Goal: Information Seeking & Learning: Check status

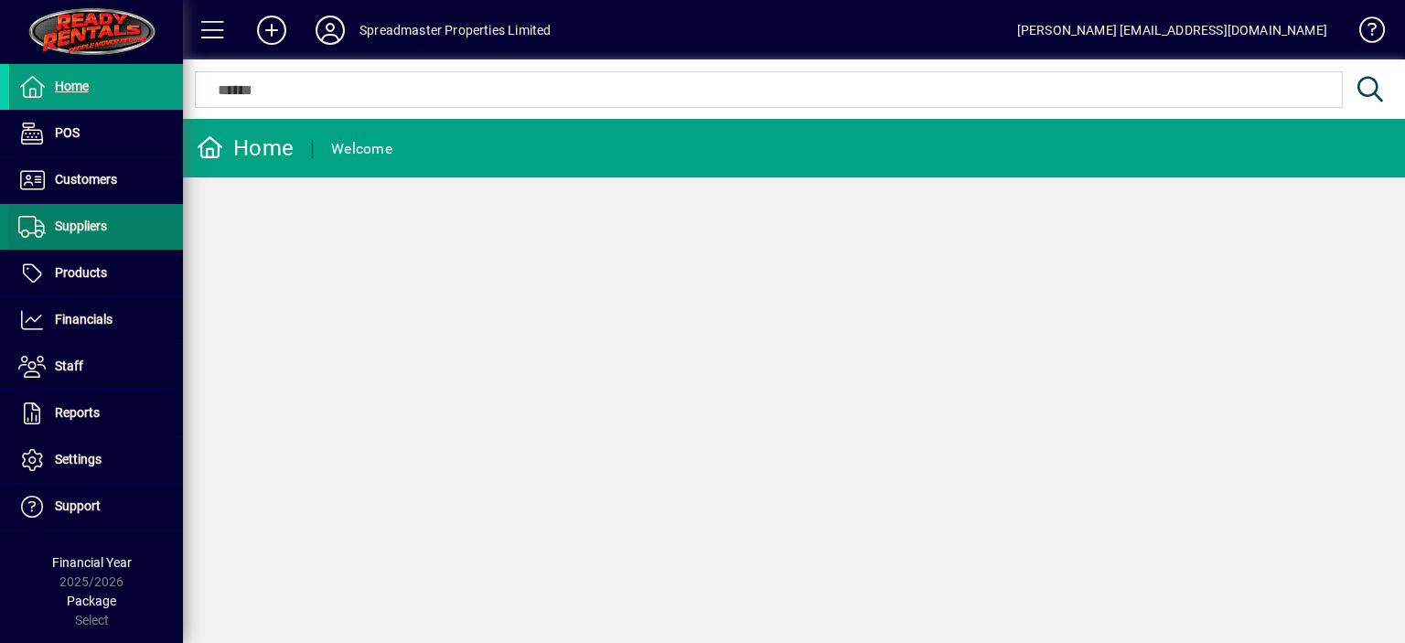
click at [76, 227] on span "Suppliers" at bounding box center [81, 226] width 52 height 15
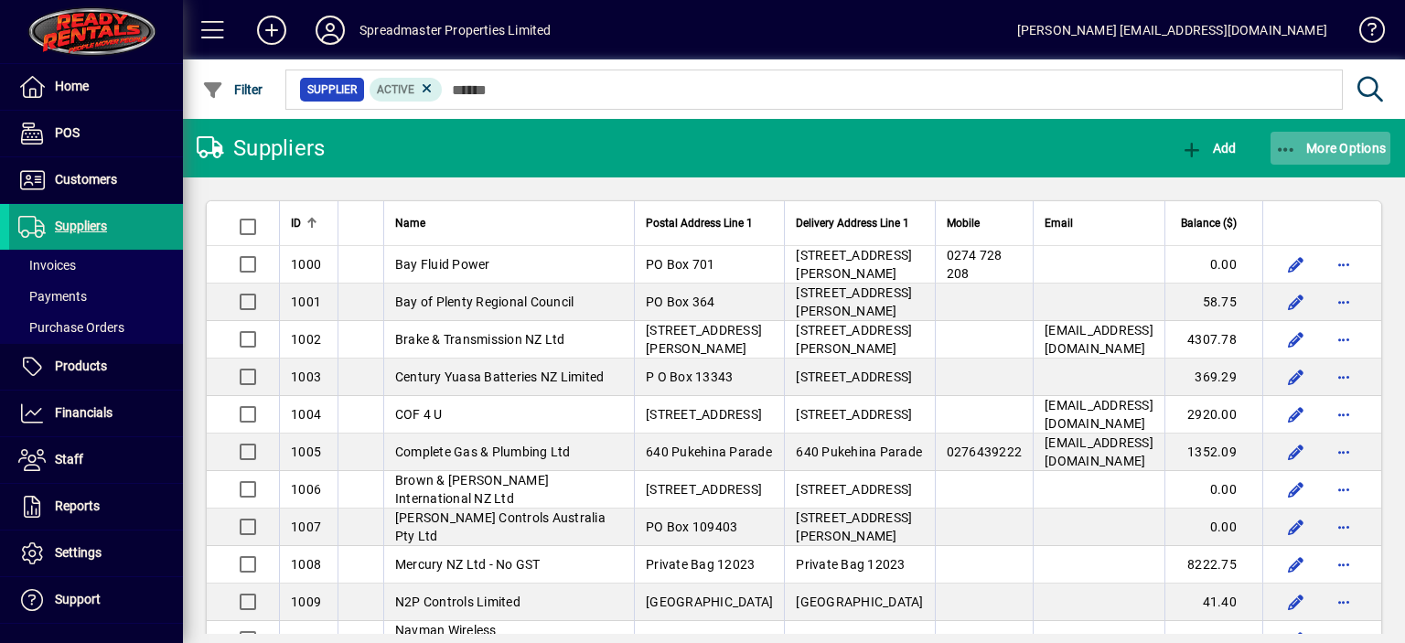
click at [1322, 149] on span "More Options" at bounding box center [1331, 148] width 112 height 15
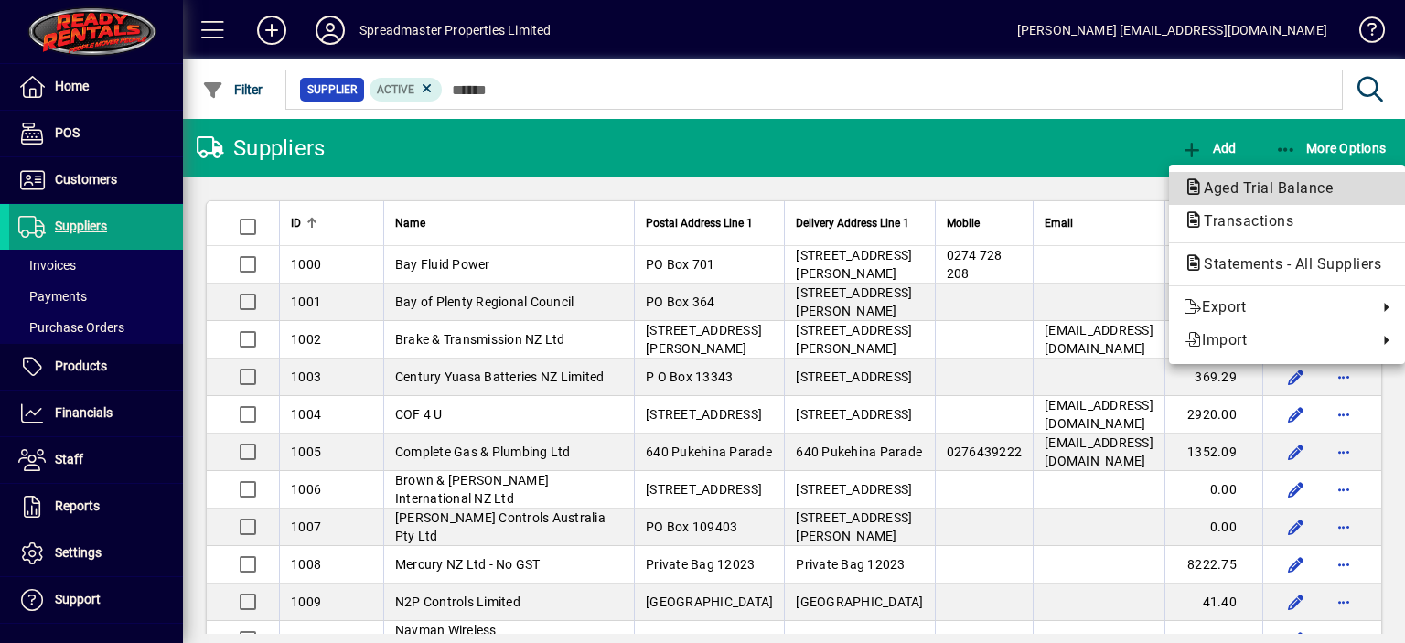
click at [1279, 187] on span "Aged Trial Balance" at bounding box center [1263, 187] width 158 height 17
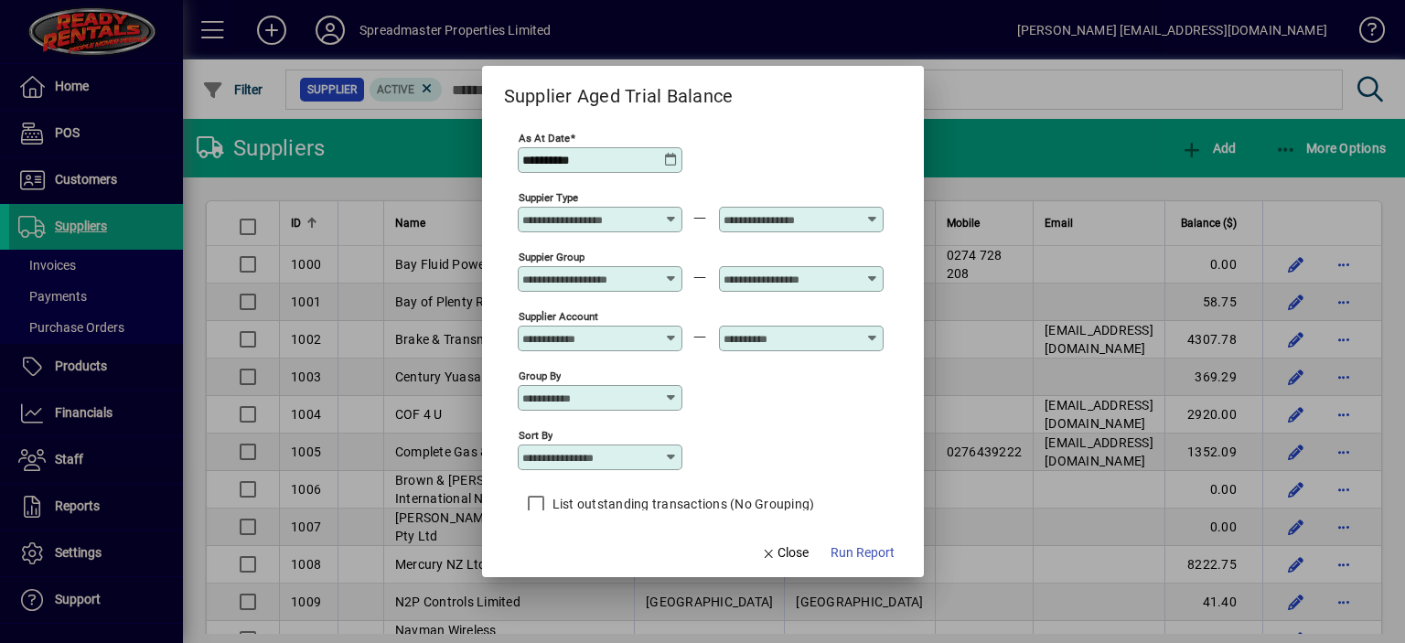
click at [672, 463] on icon at bounding box center [671, 457] width 15 height 15
click at [593, 563] on div "Supplier Name" at bounding box center [575, 569] width 88 height 19
type input "**********"
click at [857, 554] on span "Run Report" at bounding box center [863, 552] width 64 height 19
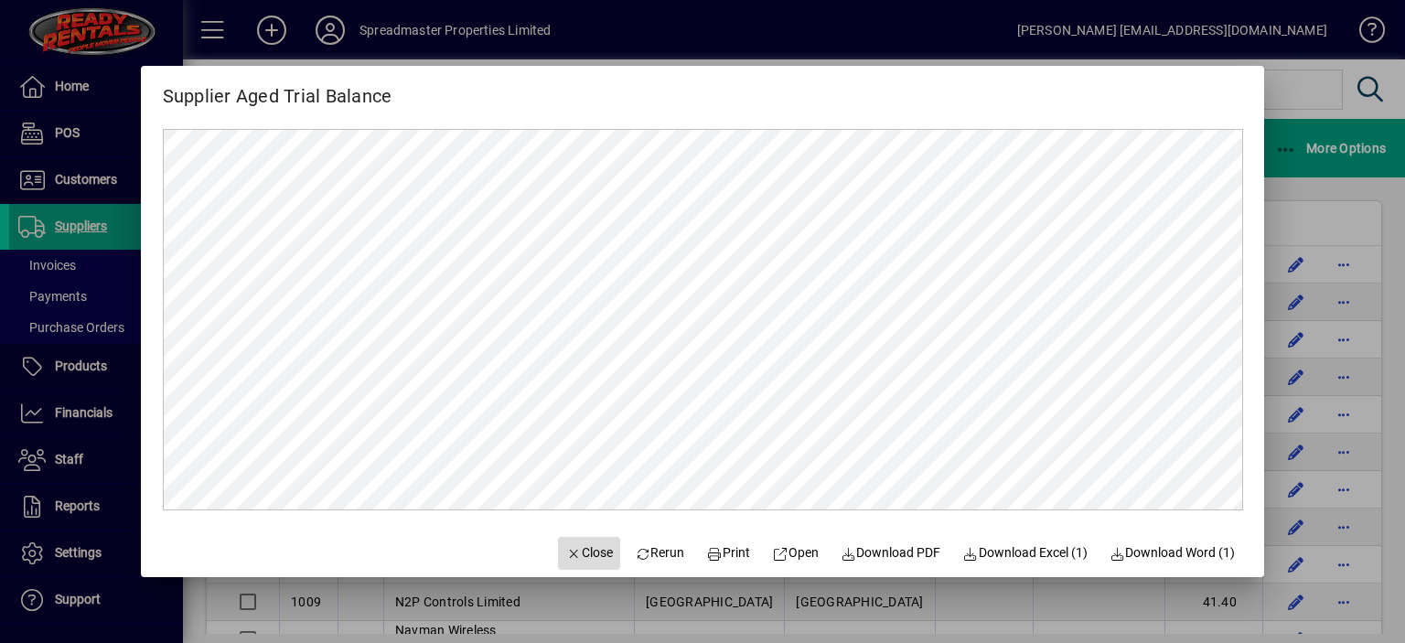
click at [583, 549] on span "Close" at bounding box center [589, 552] width 48 height 19
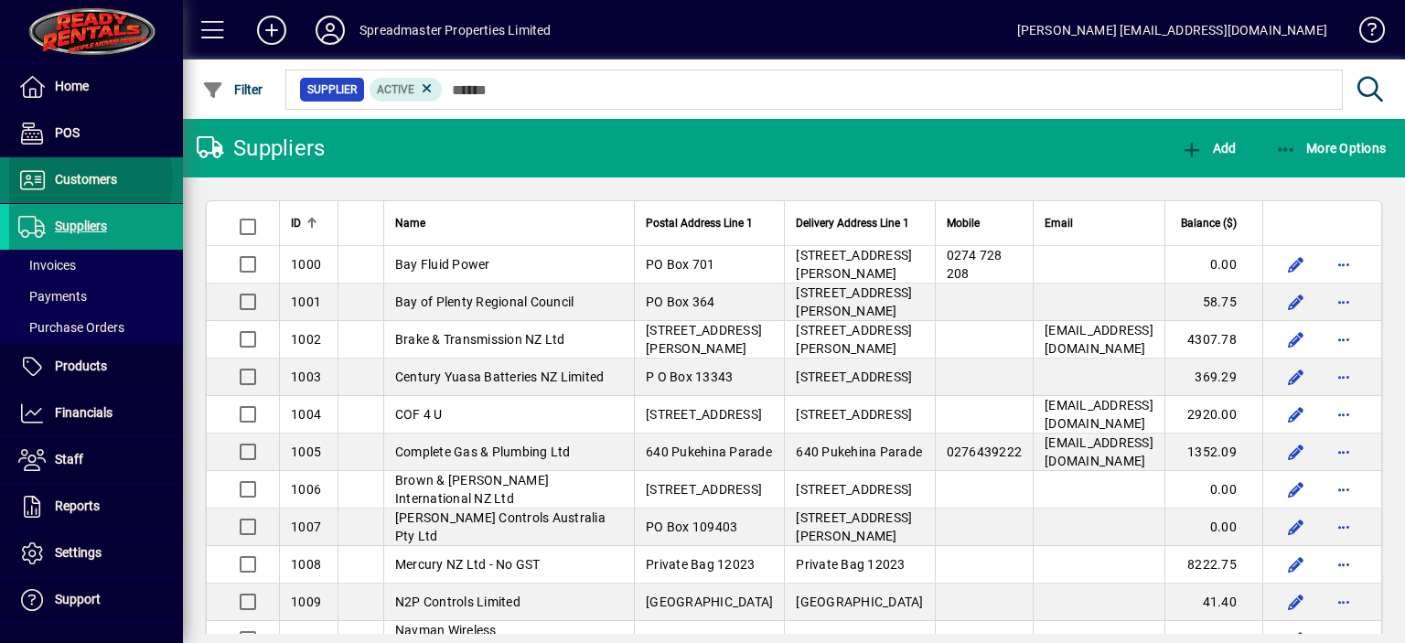
click at [85, 178] on span "Customers" at bounding box center [86, 179] width 62 height 15
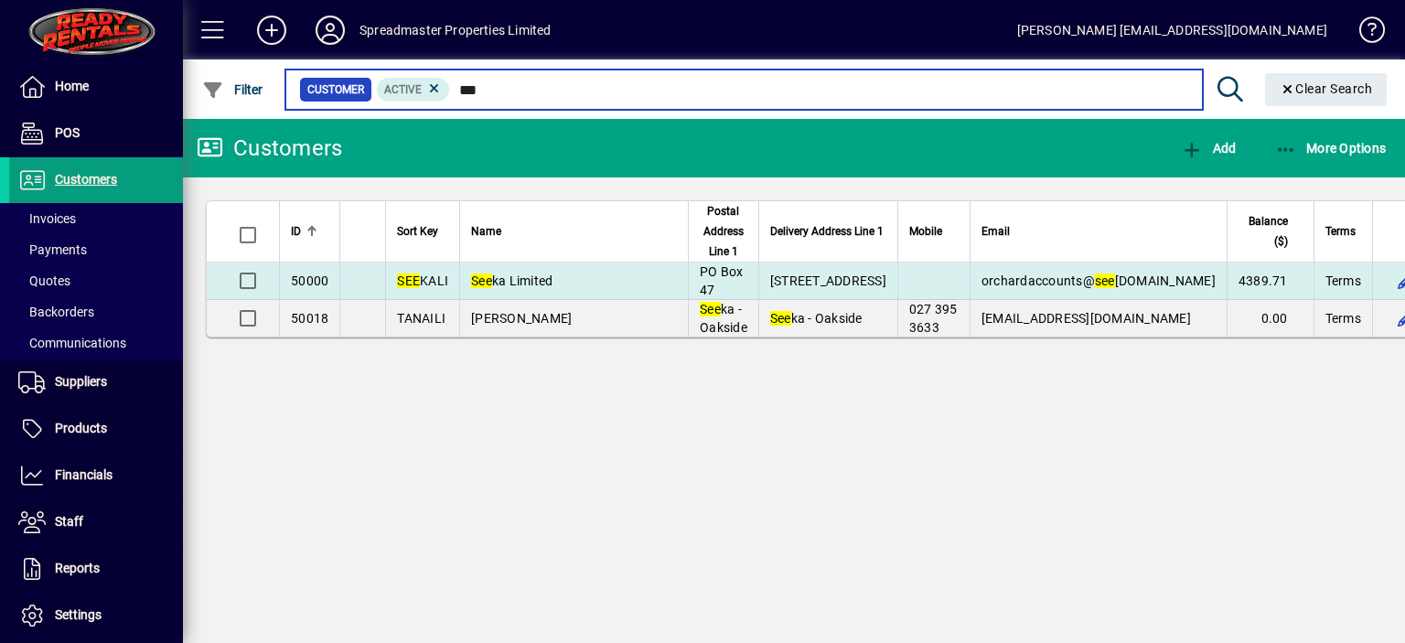
type input "***"
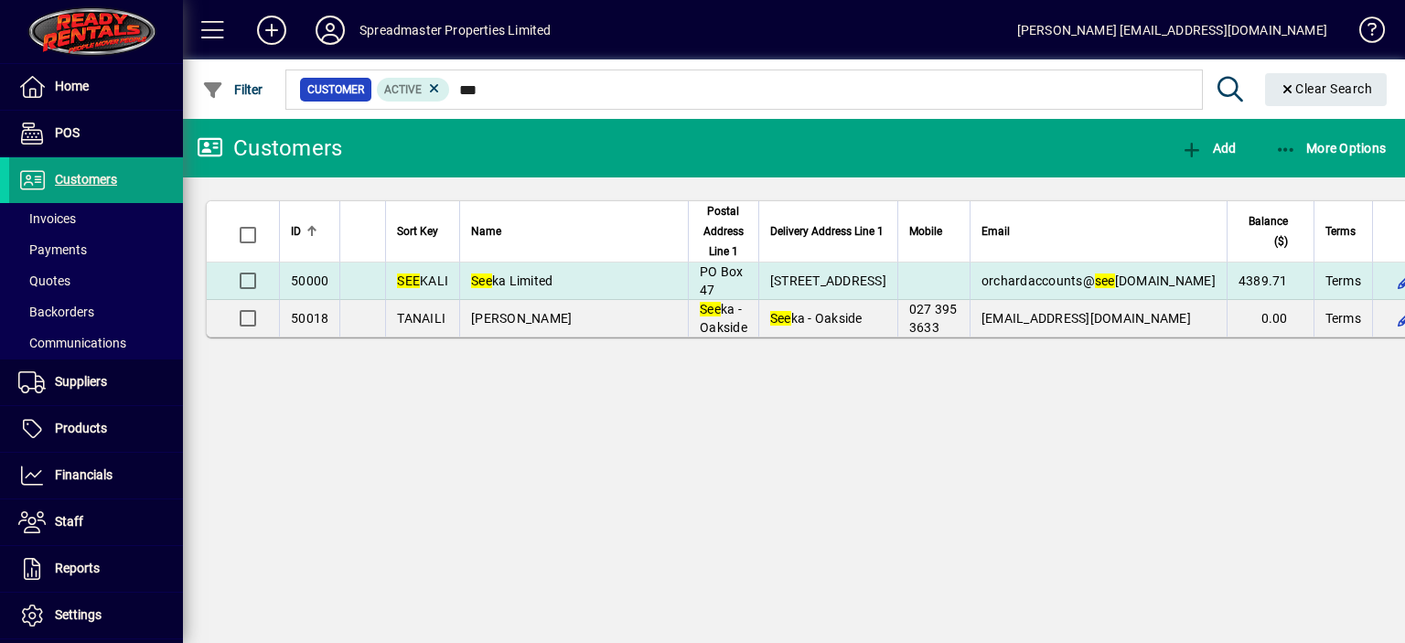
click at [486, 288] on em "See" at bounding box center [481, 281] width 21 height 15
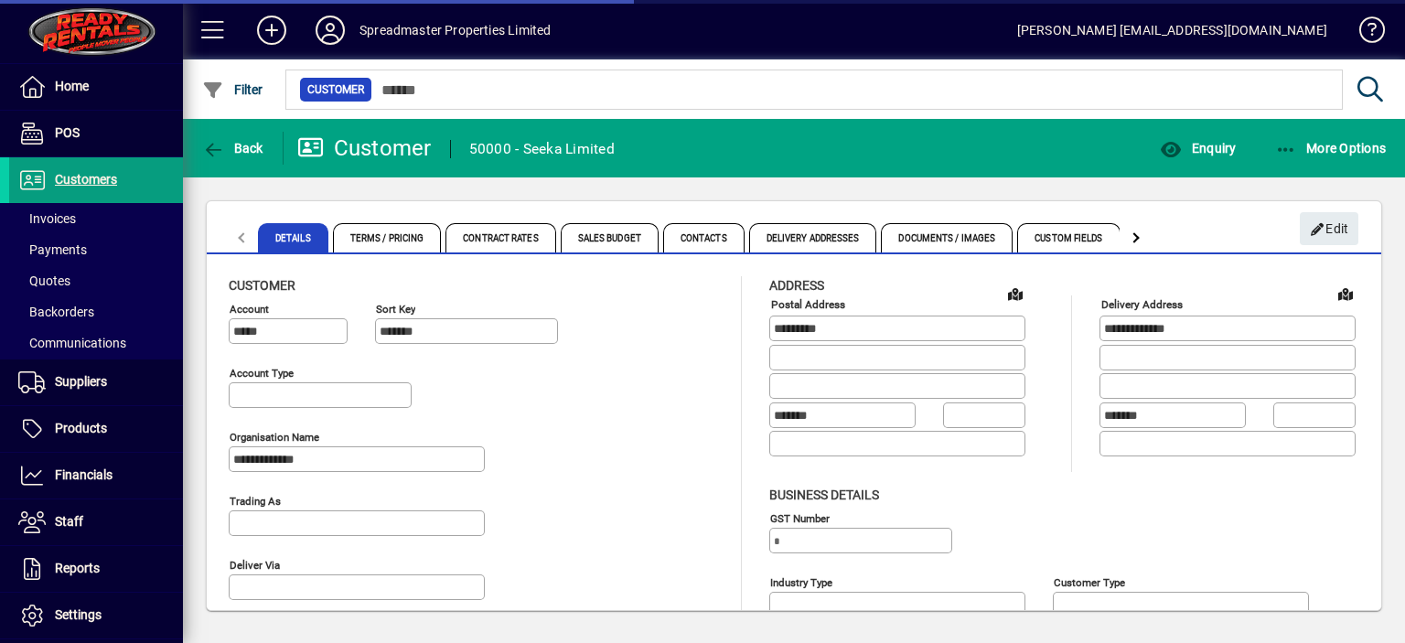
type input "**********"
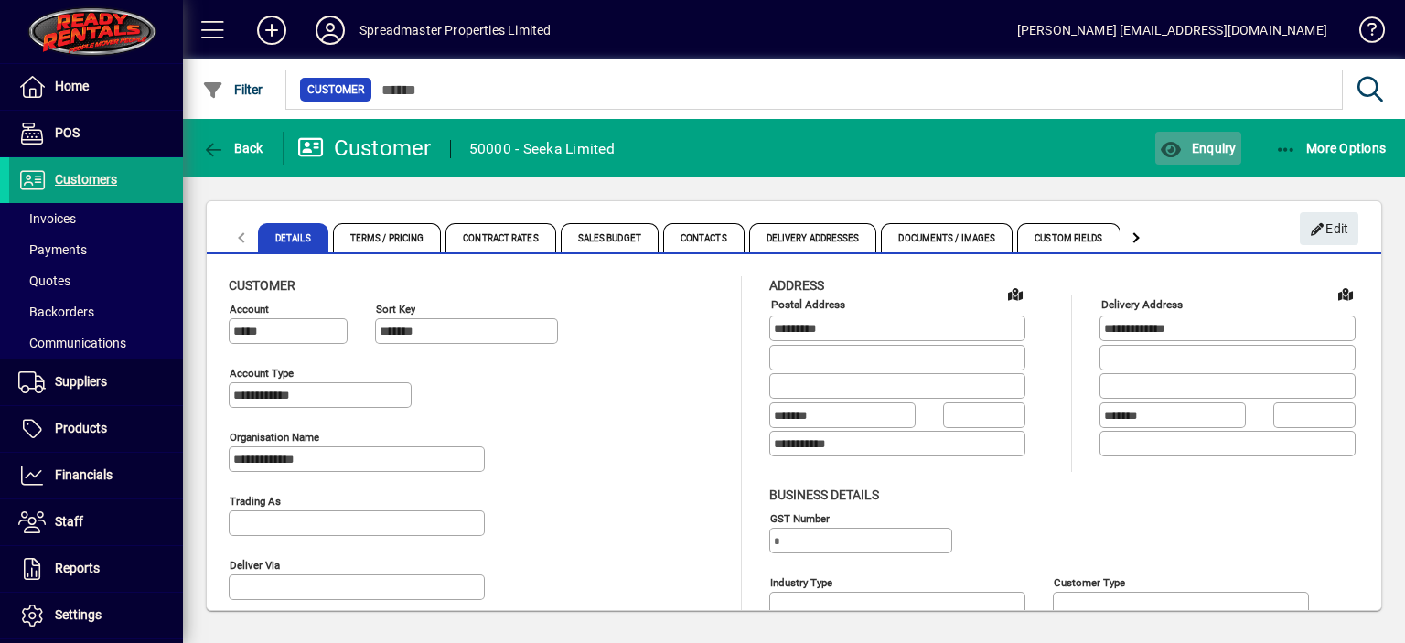
click at [1205, 146] on span "Enquiry" at bounding box center [1198, 148] width 76 height 15
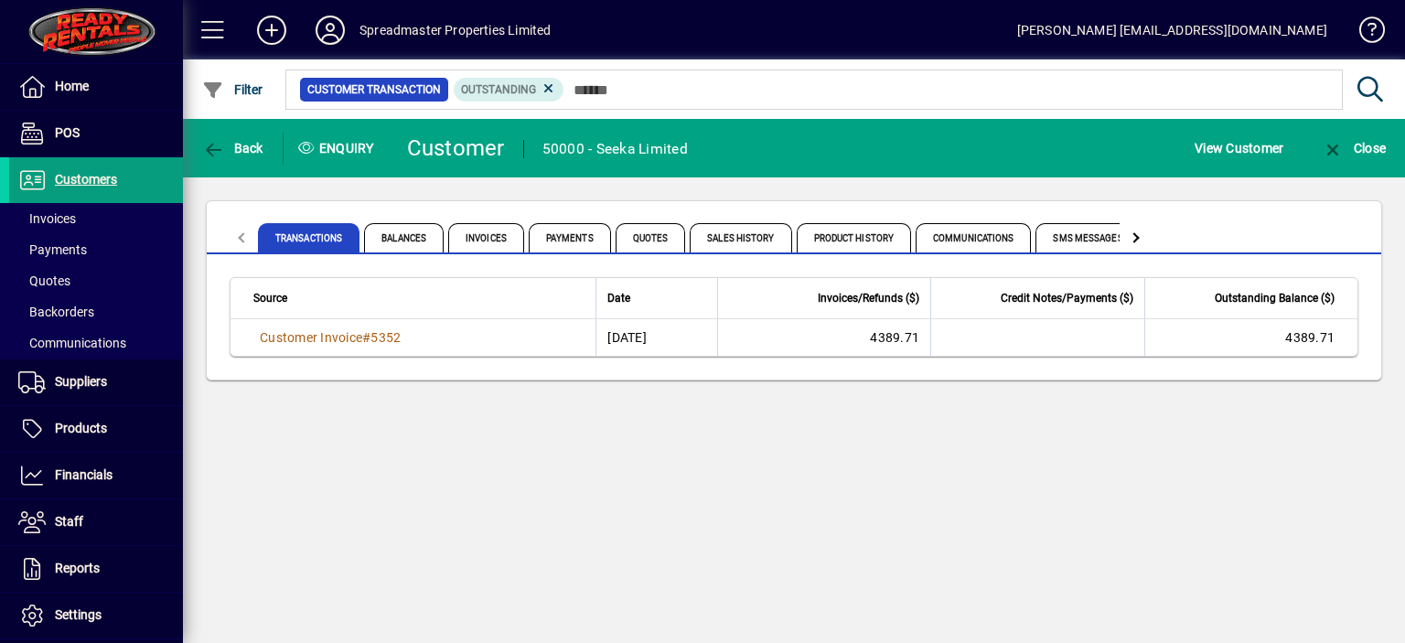
click at [734, 555] on div "Back Enquiry Customer 50000 - Seeka Limited View Customer Close Transactions Ba…" at bounding box center [794, 381] width 1222 height 524
click at [84, 178] on span "Customers" at bounding box center [86, 179] width 62 height 15
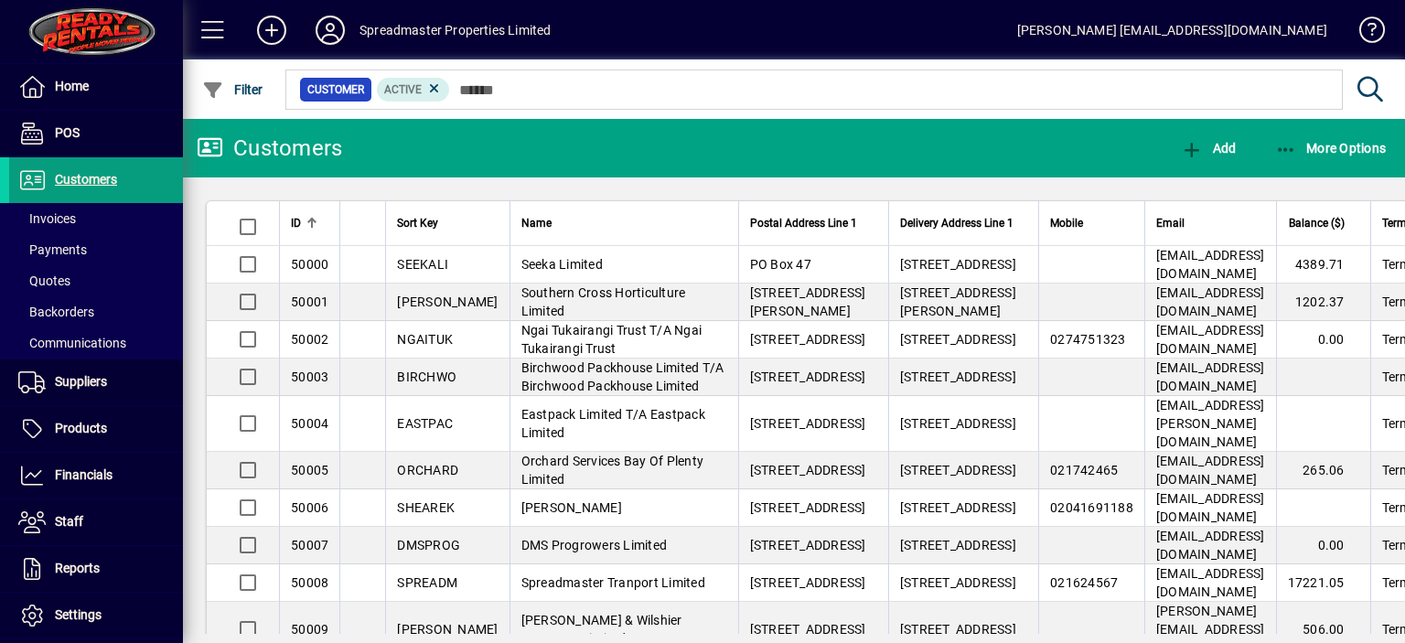
click at [332, 27] on icon at bounding box center [330, 30] width 37 height 29
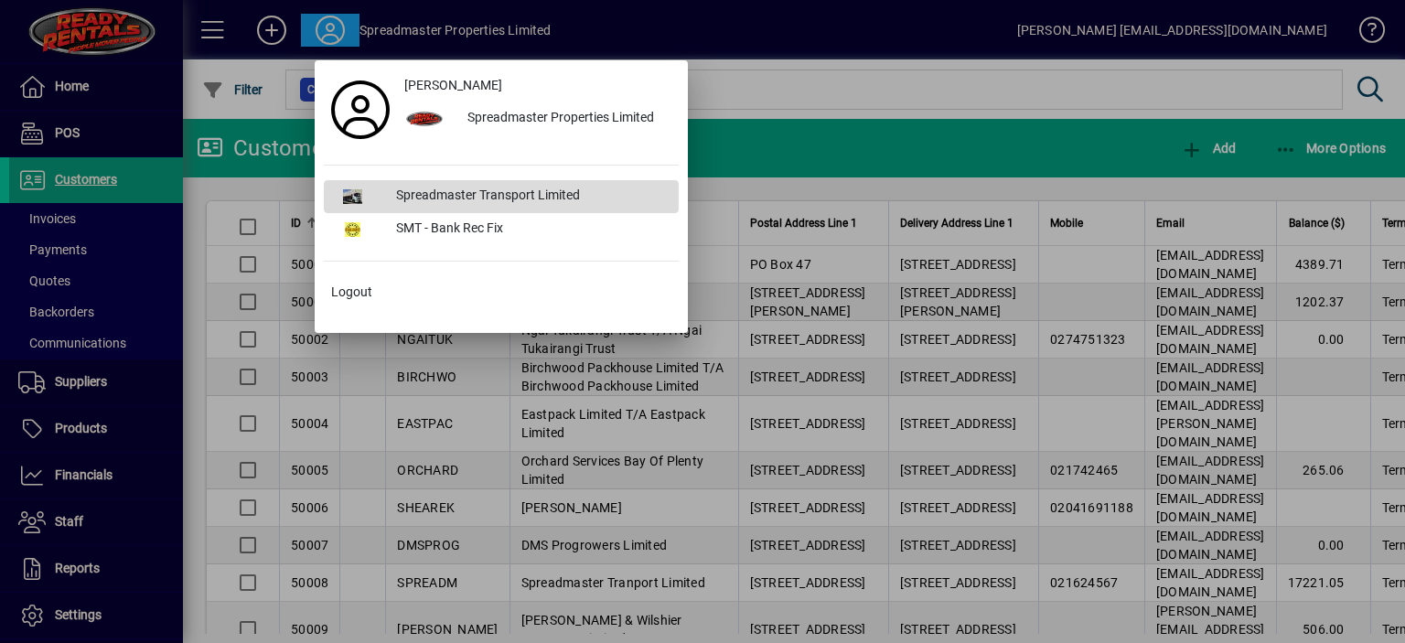
click at [437, 191] on div "Spreadmaster Transport Limited" at bounding box center [529, 196] width 297 height 33
